Goal: Task Accomplishment & Management: Use online tool/utility

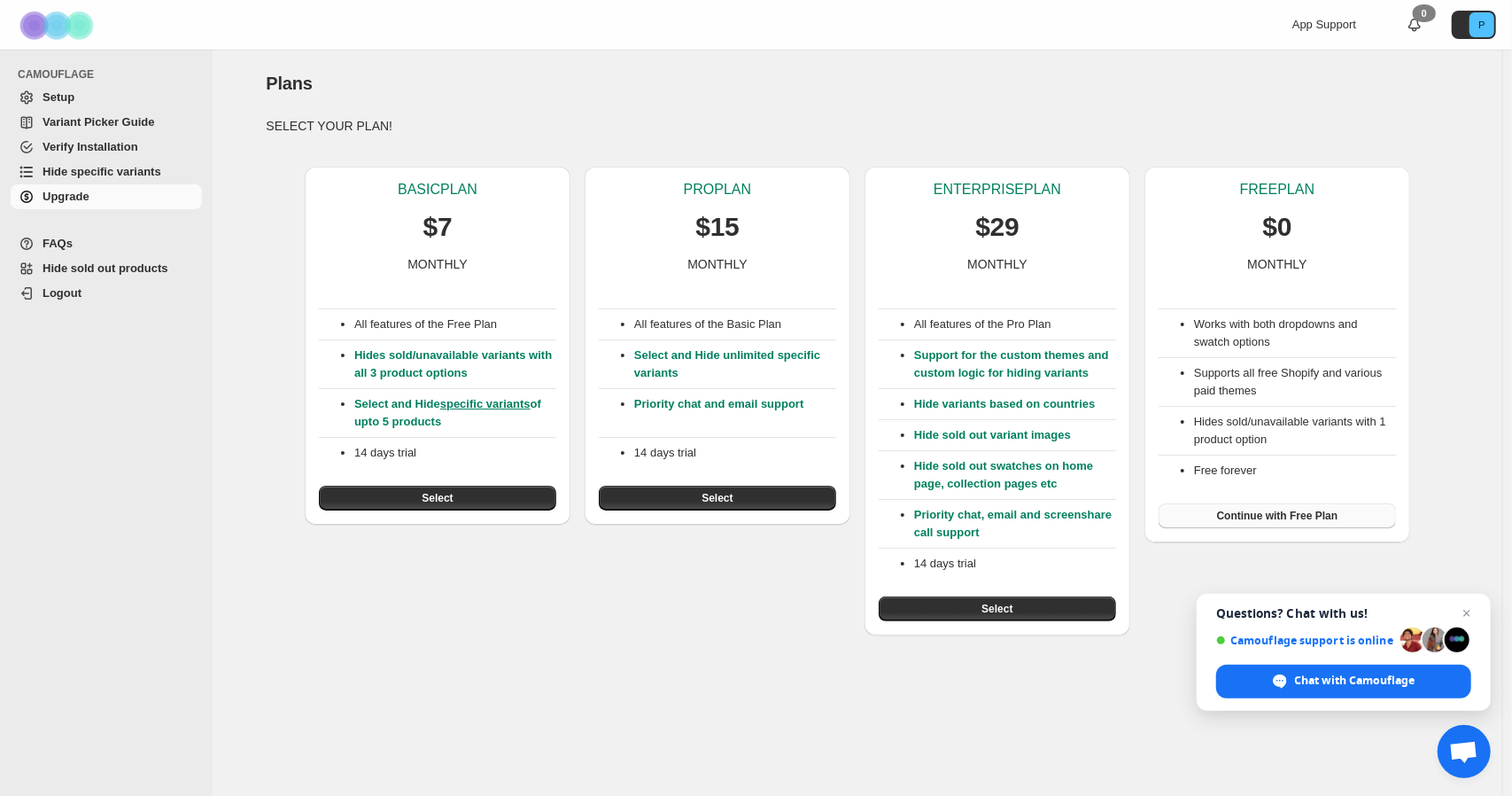
click at [1293, 515] on span "Continue with Free Plan" at bounding box center [1277, 516] width 121 height 14
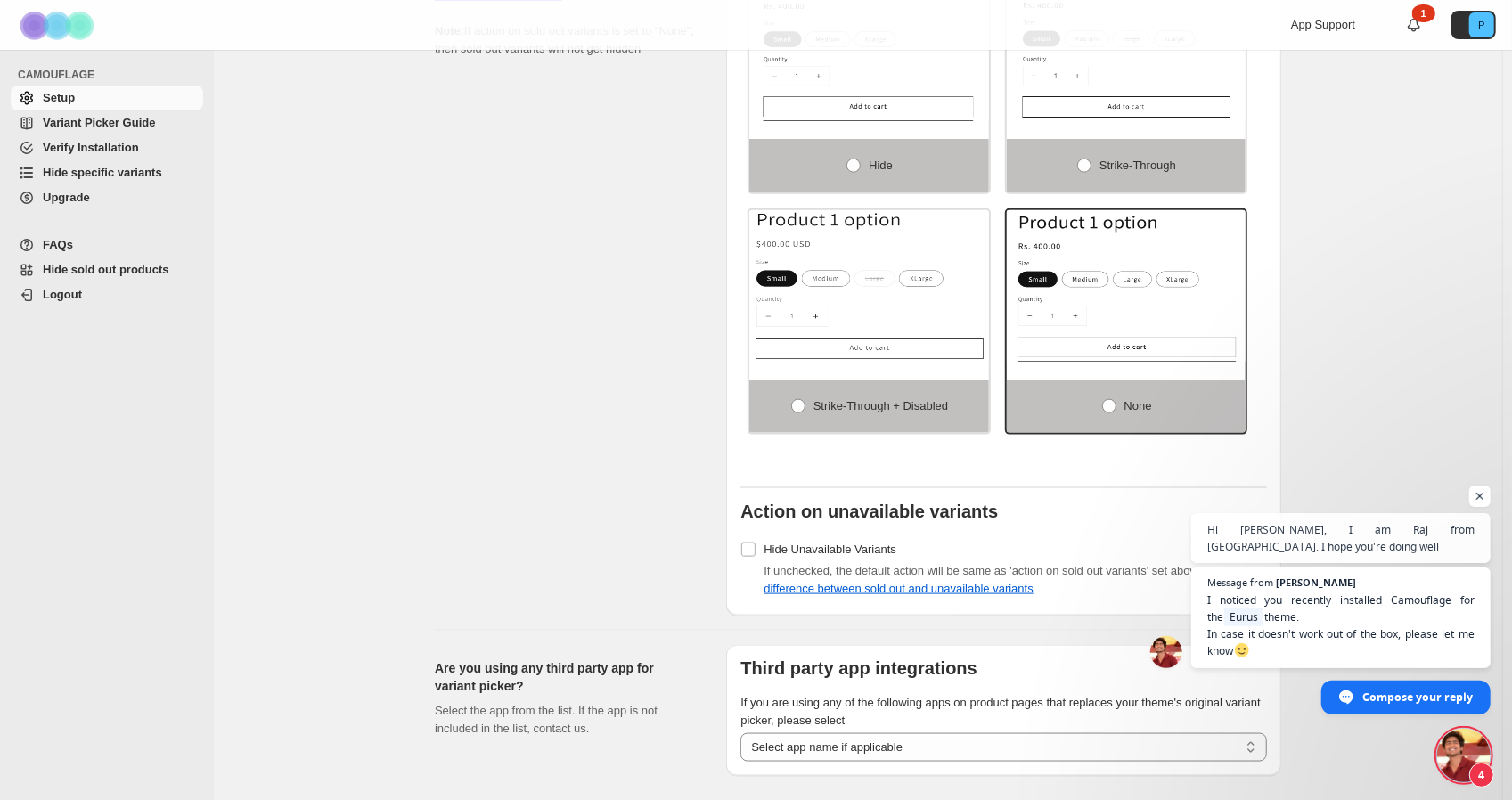
scroll to position [1404, 0]
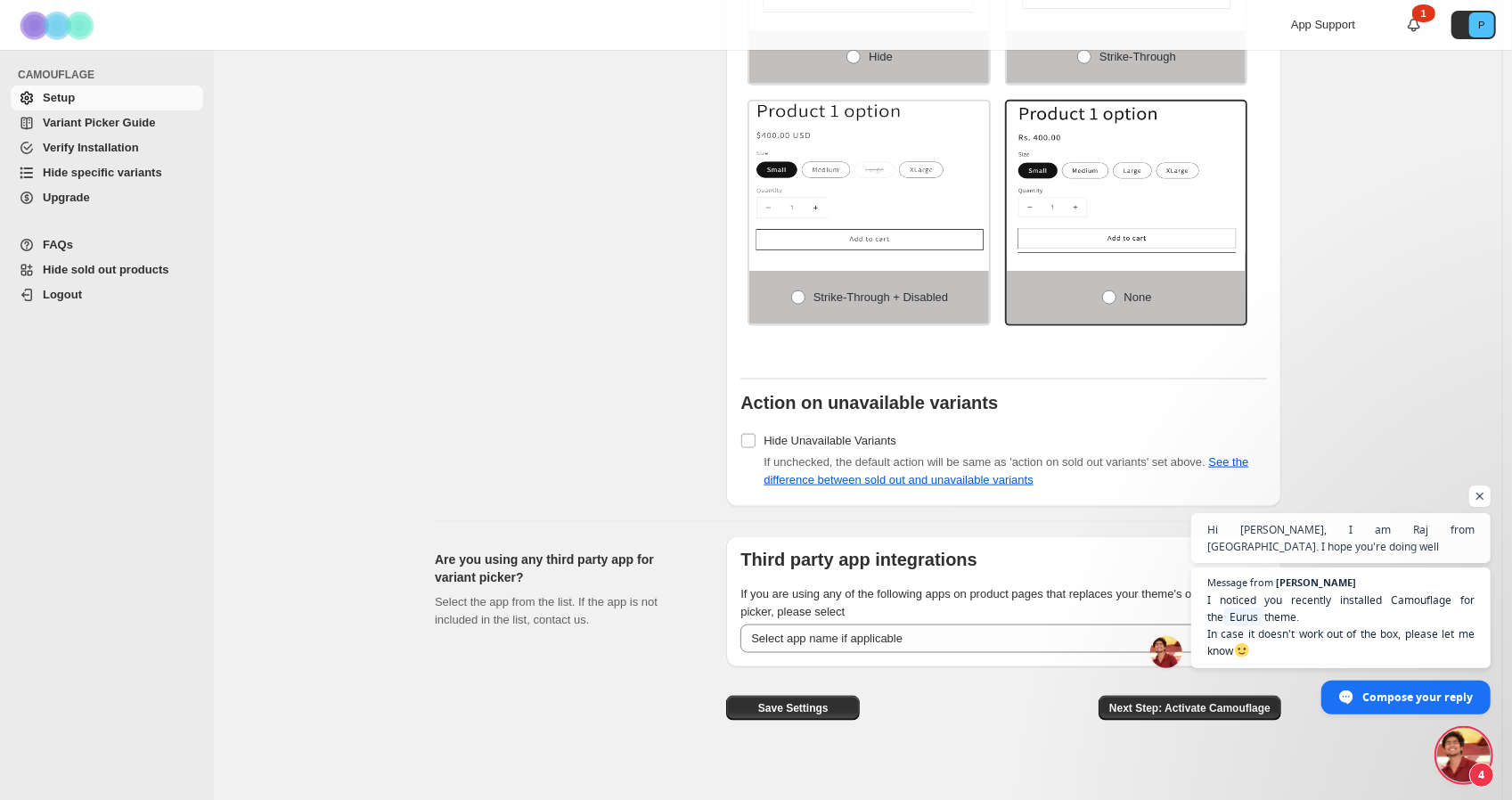
click at [1222, 698] on span "Message from Raj Hi [PERSON_NAME], I am Raj from [GEOGRAPHIC_DATA]. I hope you'…" at bounding box center [1342, 613] width 300 height 201
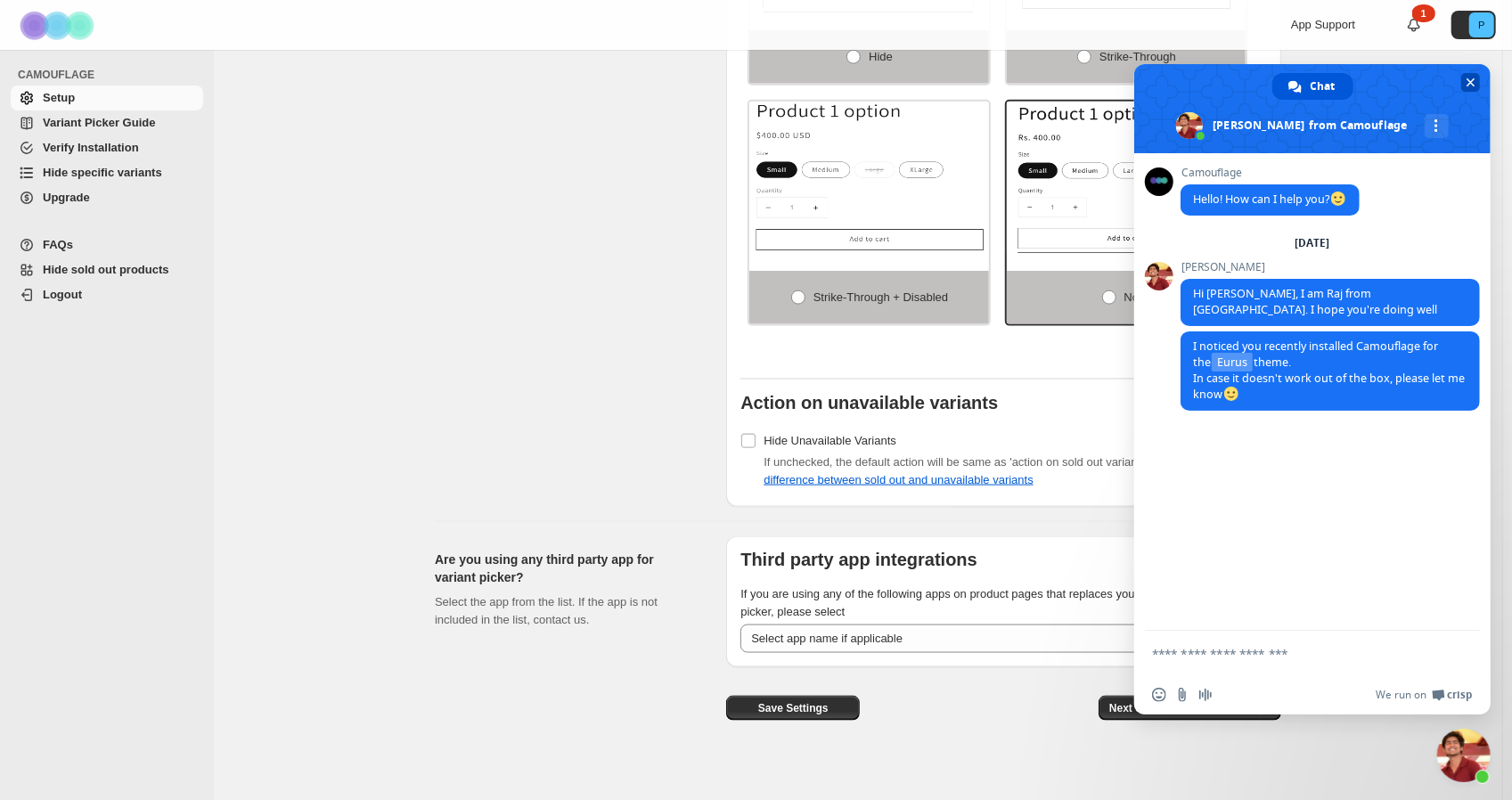
click at [1470, 82] on span "Close chat" at bounding box center [1471, 83] width 9 height 9
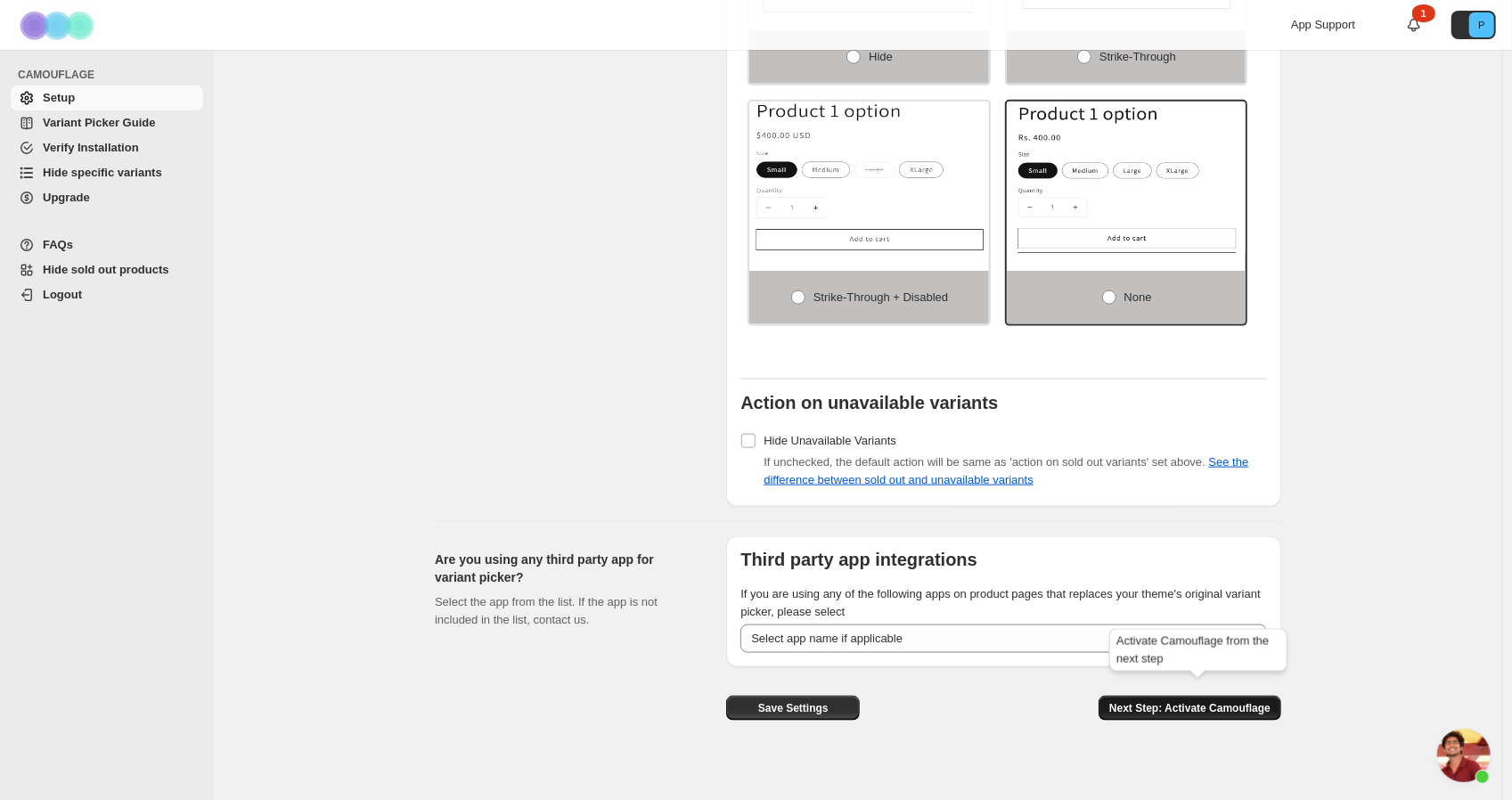
click at [1204, 700] on span "Next Step: Activate Camouflage" at bounding box center [1190, 708] width 162 height 14
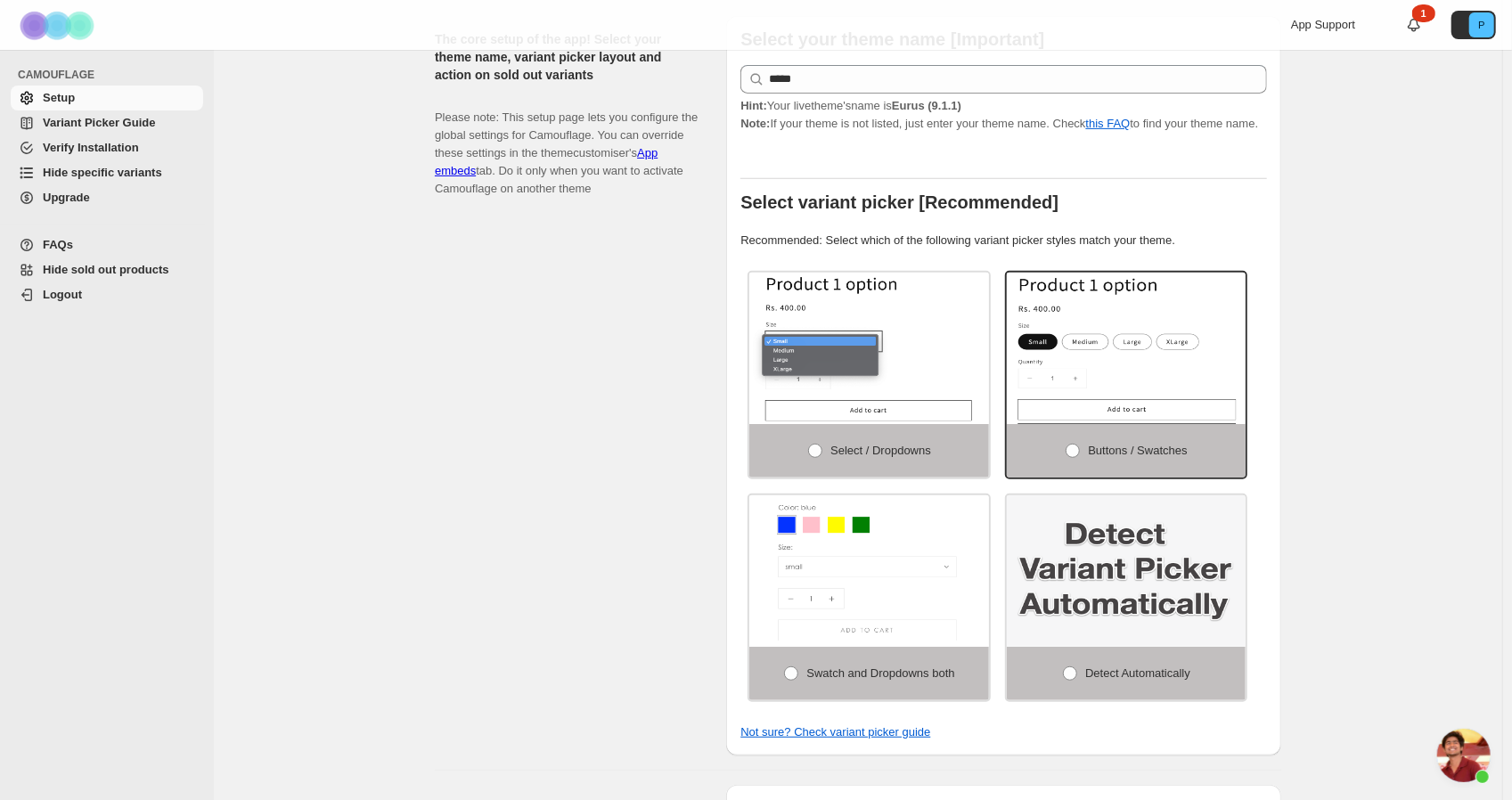
select select "**********"
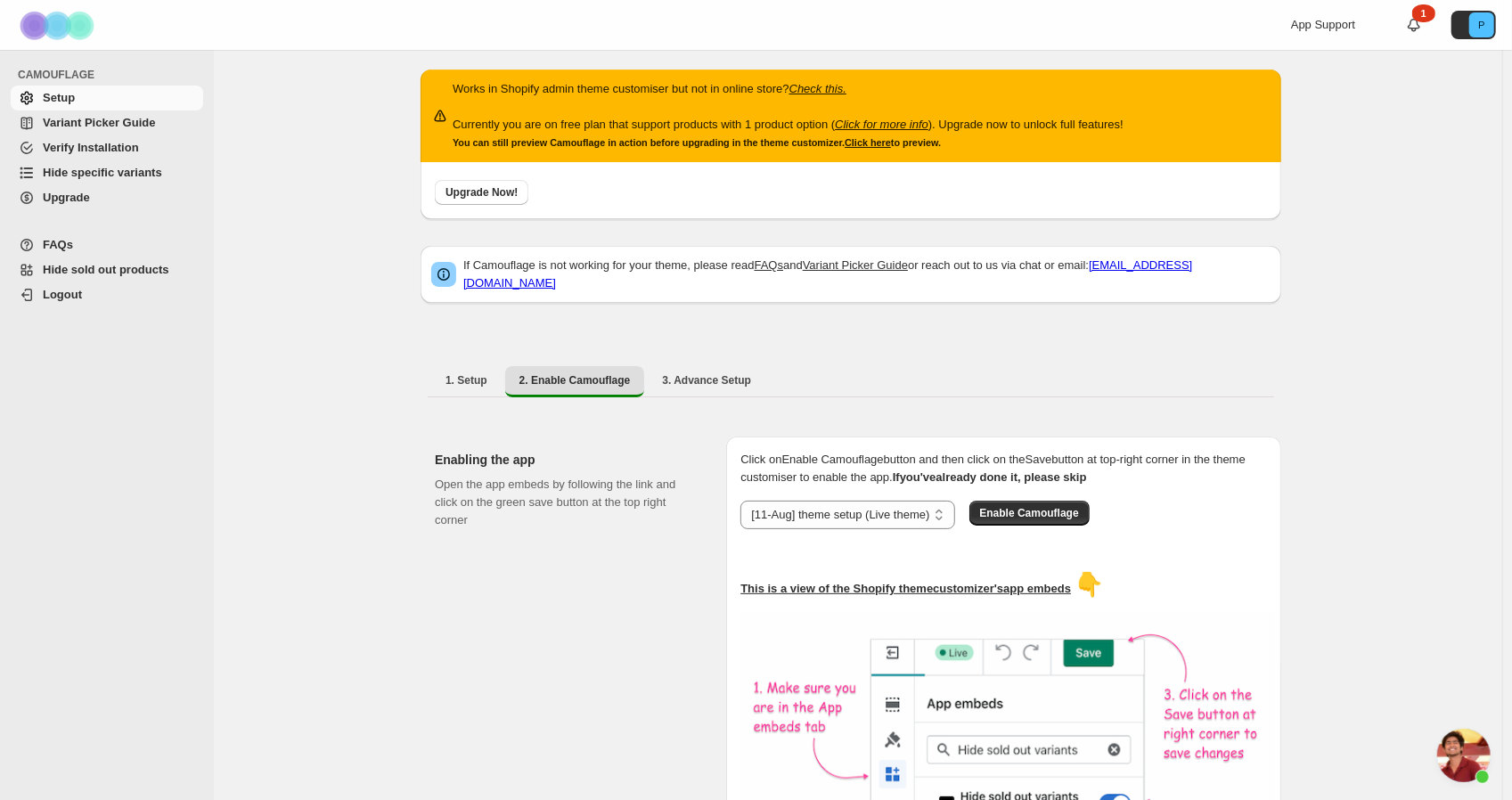
scroll to position [0, 0]
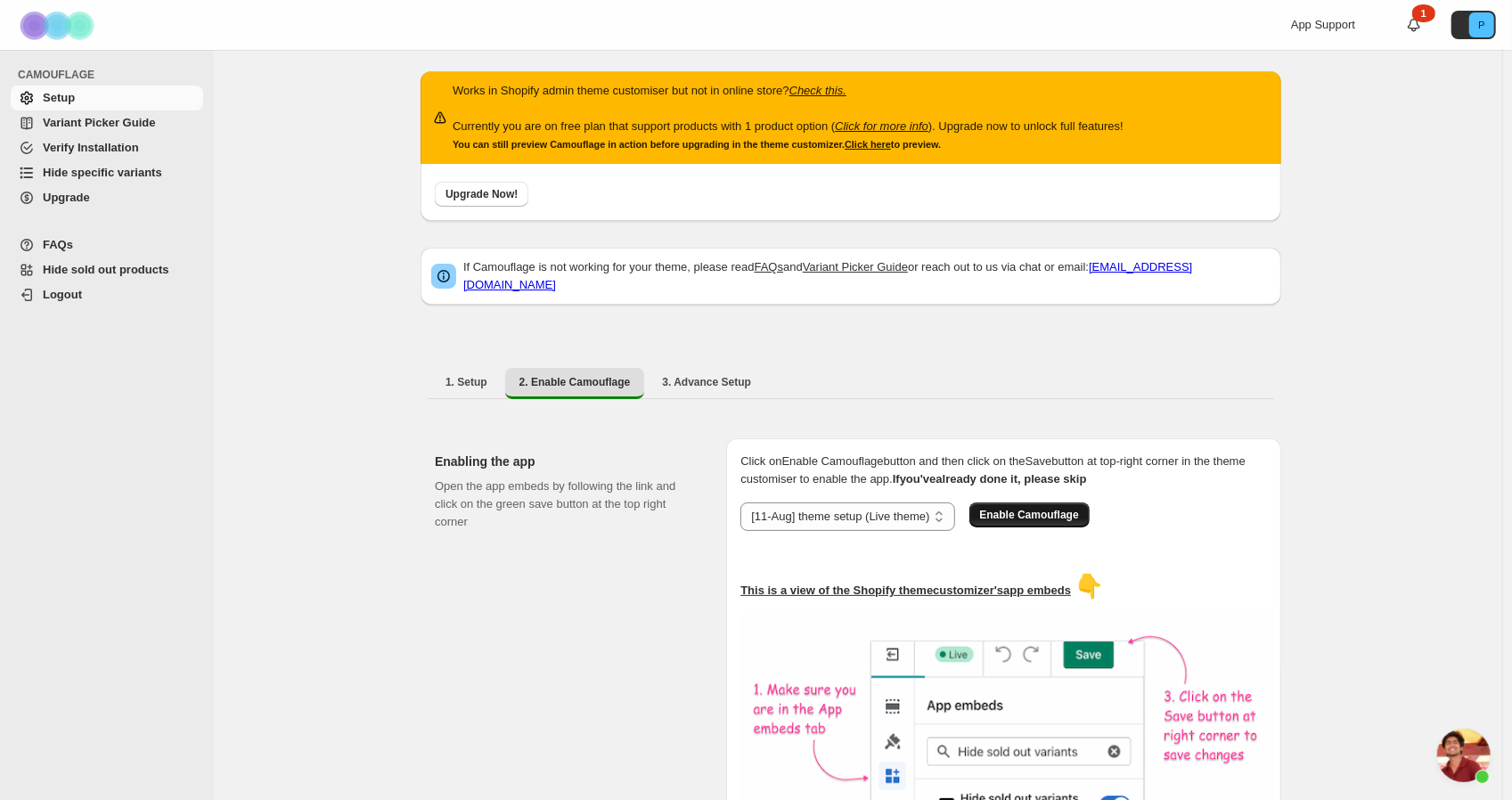
click at [1050, 508] on span "Enable Camouflage" at bounding box center [1029, 515] width 99 height 14
